Goal: Transaction & Acquisition: Purchase product/service

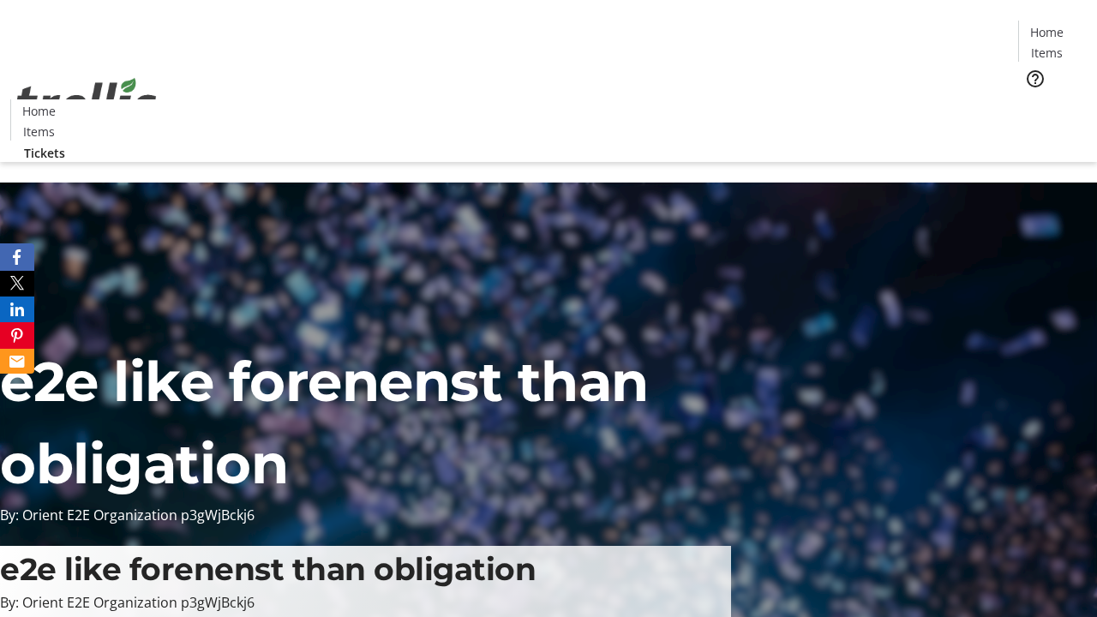
click at [1031, 99] on span "Tickets" at bounding box center [1051, 108] width 41 height 18
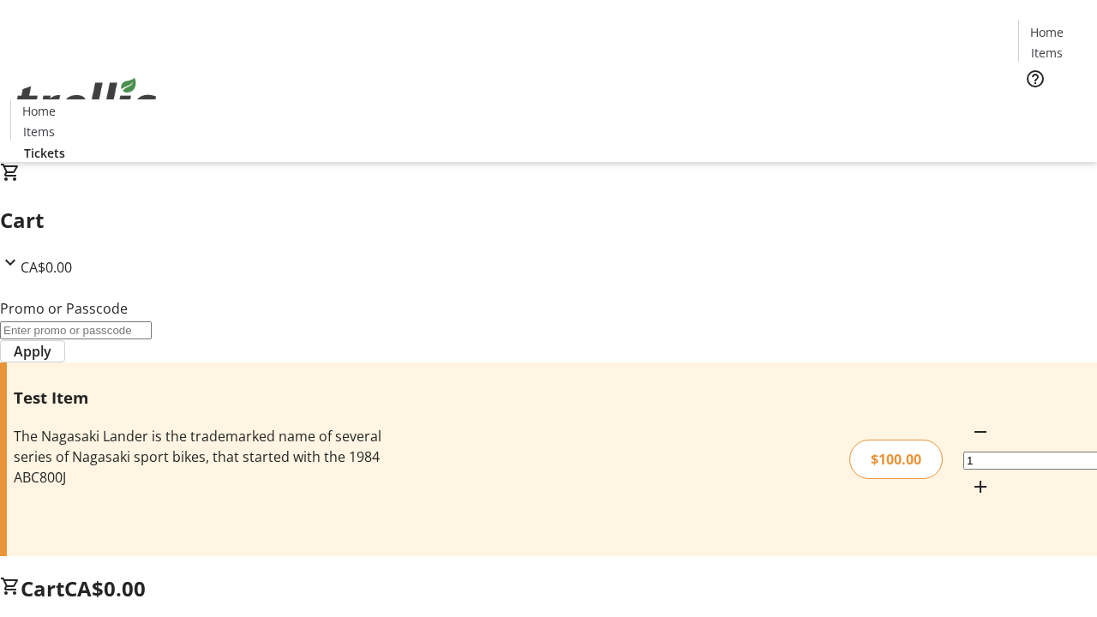
type input "FLAT"
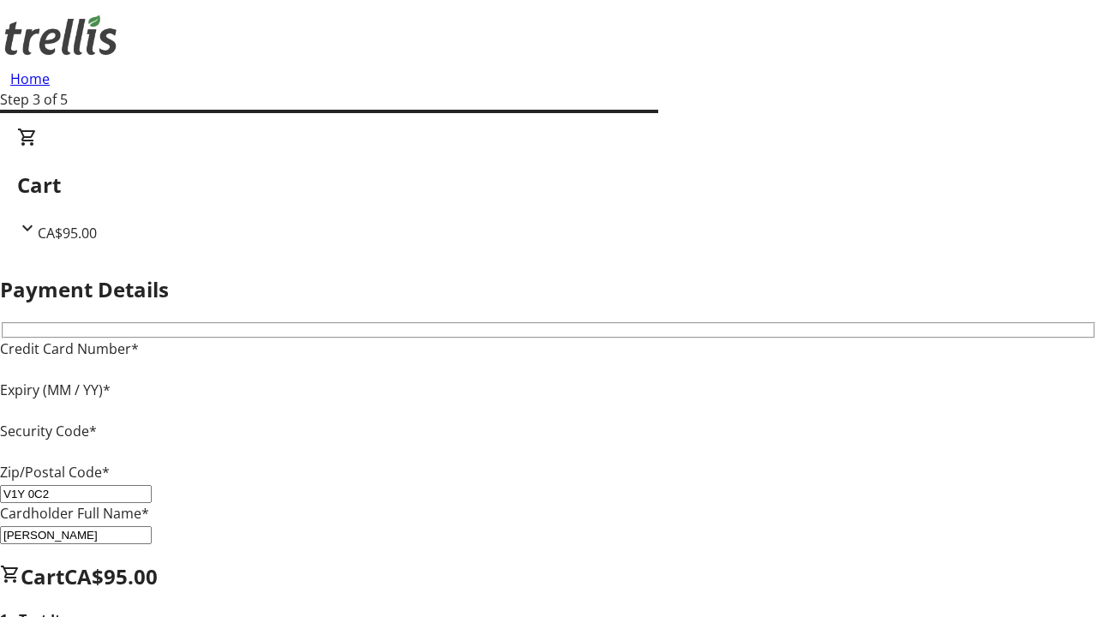
type input "V1Y 0C2"
